Goal: Task Accomplishment & Management: Manage account settings

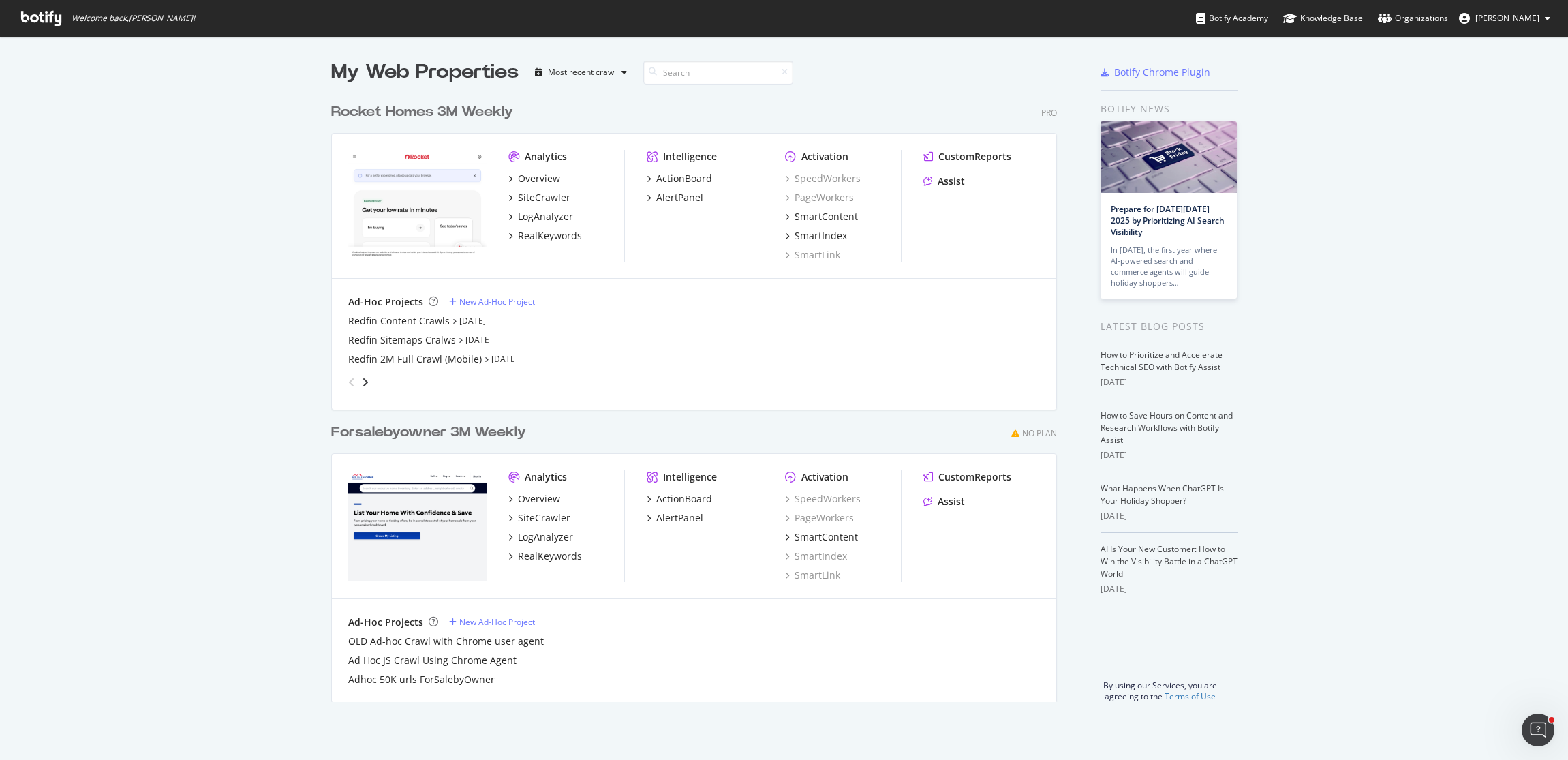
click at [1470, 18] on icon at bounding box center [1464, 19] width 11 height 11
click at [1476, 50] on link "Edit Profile" at bounding box center [1495, 48] width 131 height 20
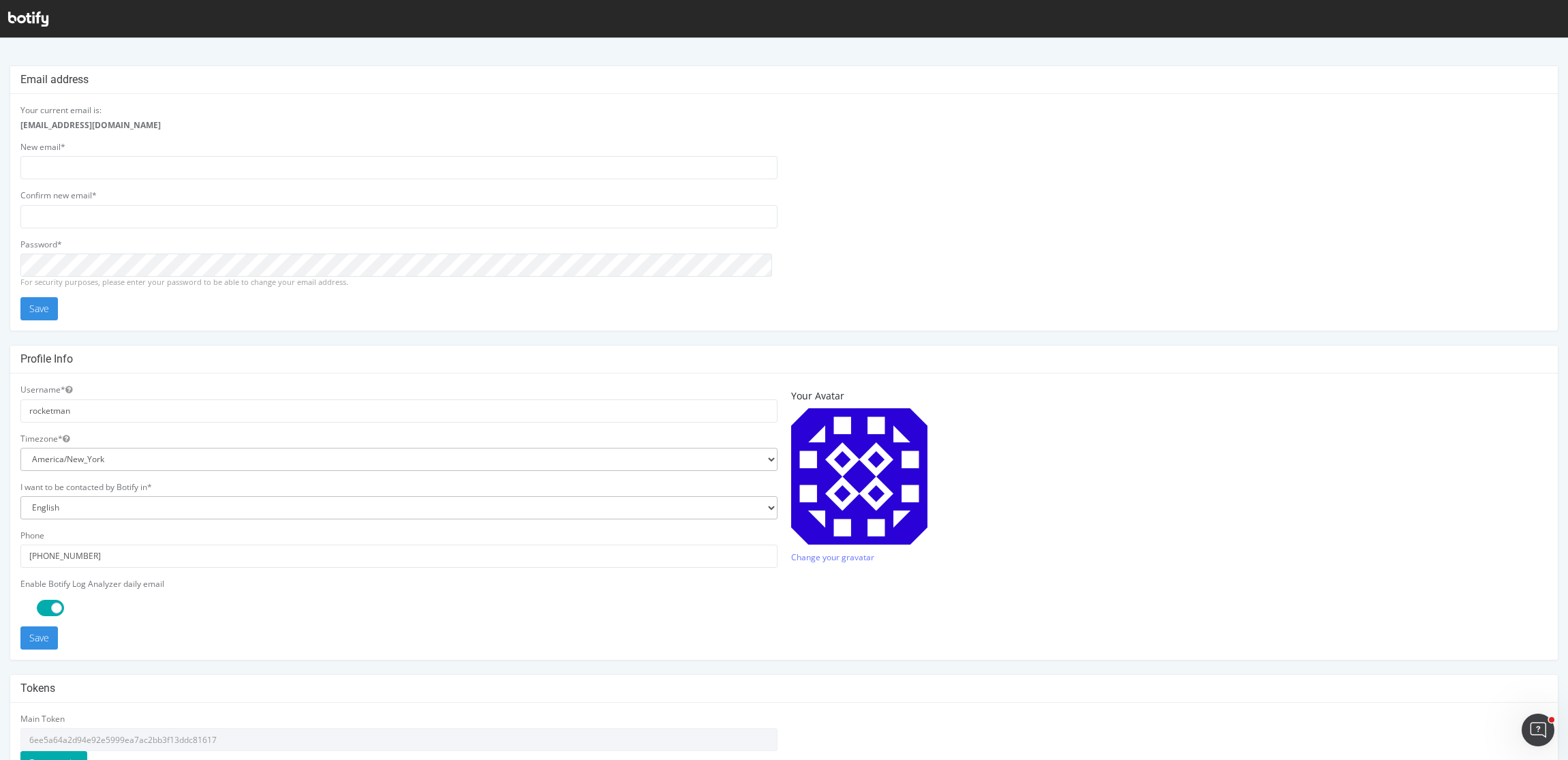
click at [1470, 20] on div at bounding box center [784, 19] width 1568 height 38
click at [52, 22] on div at bounding box center [784, 19] width 1568 height 38
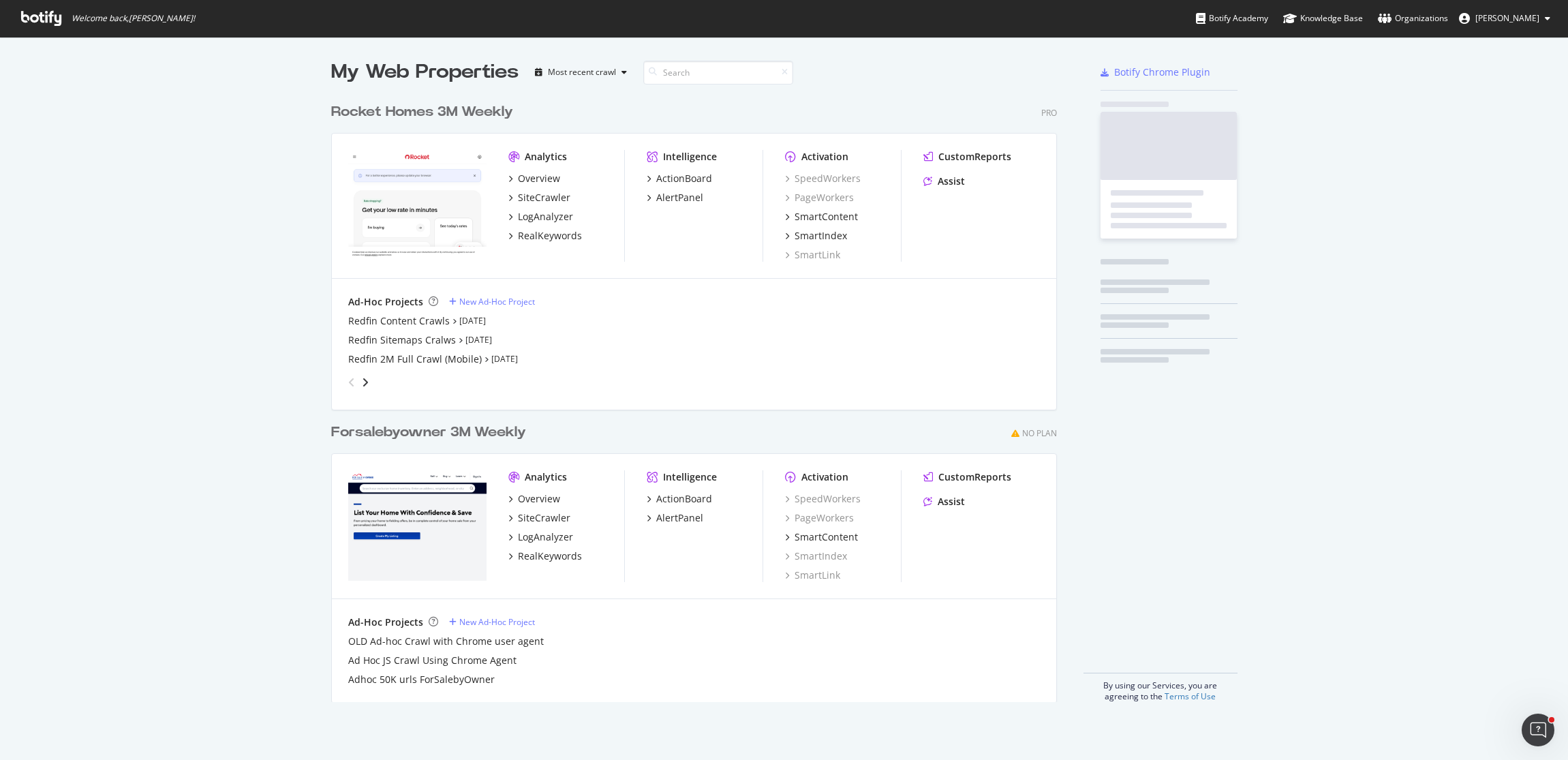
click at [1533, 19] on span "[PERSON_NAME]" at bounding box center [1508, 18] width 64 height 12
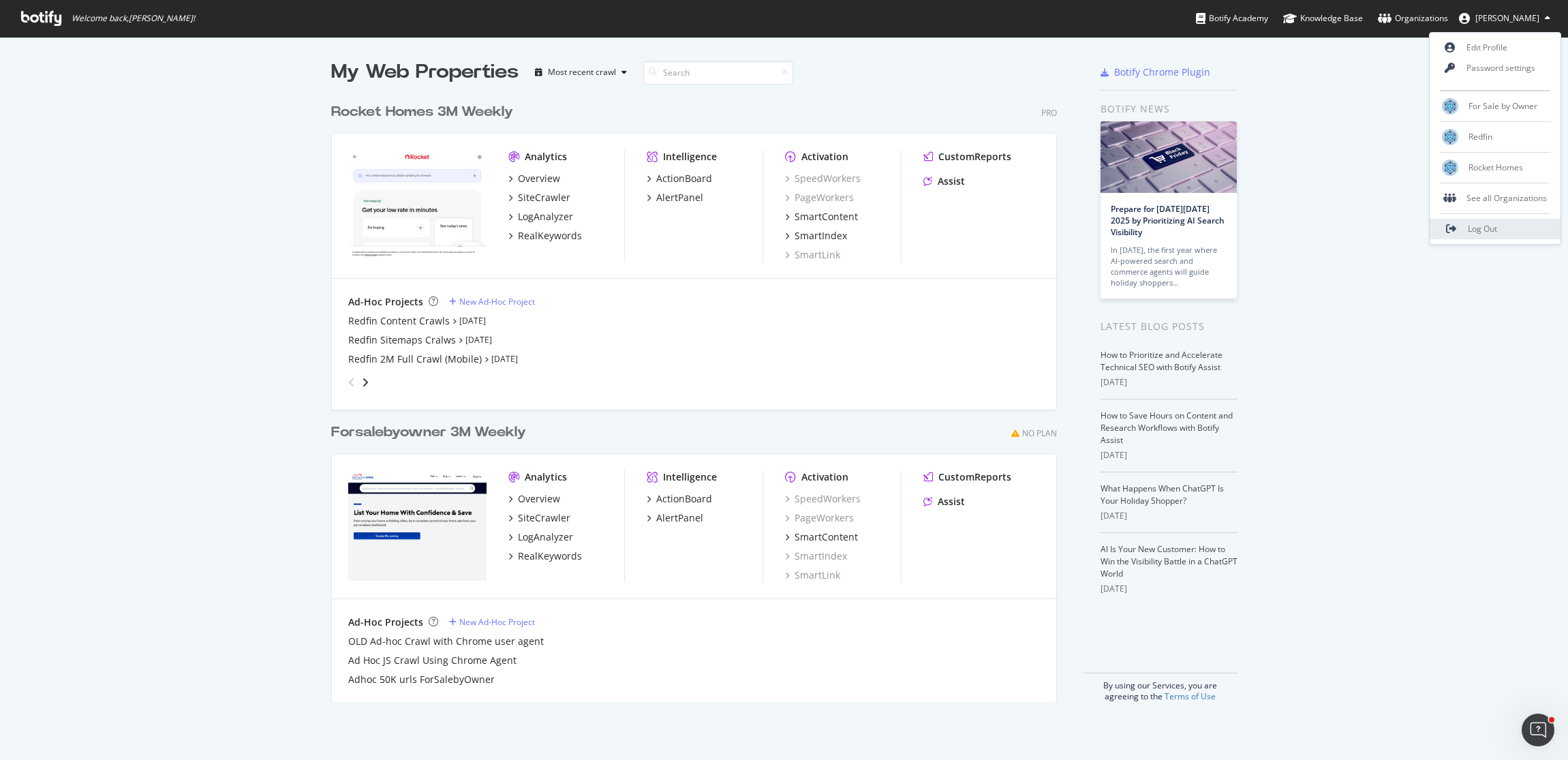
click at [1480, 228] on span "Log Out" at bounding box center [1483, 229] width 29 height 12
